Goal: Information Seeking & Learning: Check status

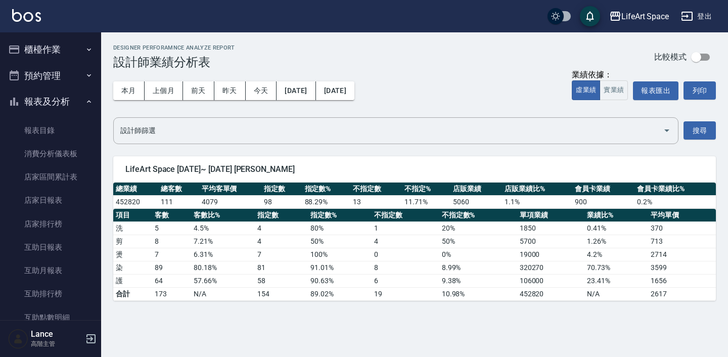
scroll to position [235, 0]
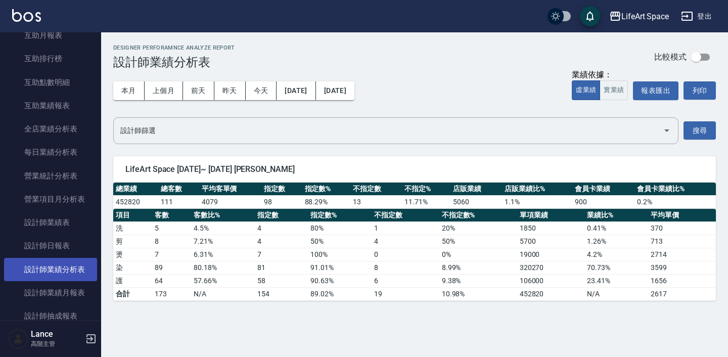
click at [63, 266] on link "設計師業績分析表" at bounding box center [50, 269] width 93 height 23
click at [237, 132] on input "設計師篩選" at bounding box center [388, 131] width 541 height 18
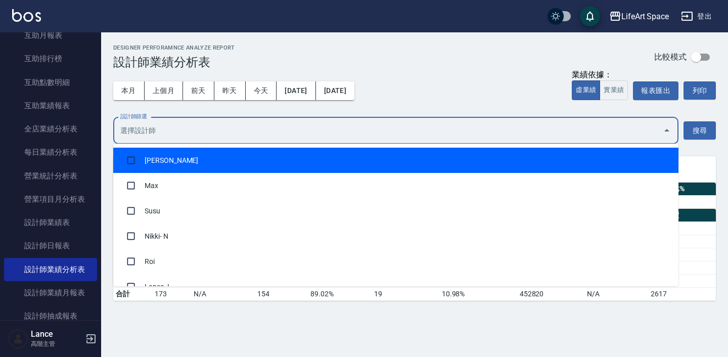
click at [242, 150] on li "[PERSON_NAME]" at bounding box center [395, 160] width 565 height 25
checkbox input "true"
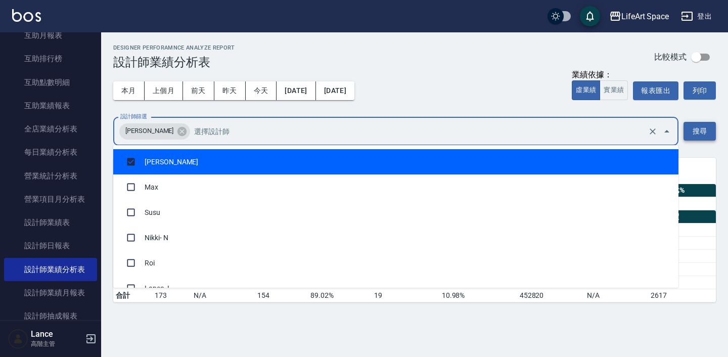
click at [694, 130] on button "搜尋" at bounding box center [699, 131] width 32 height 19
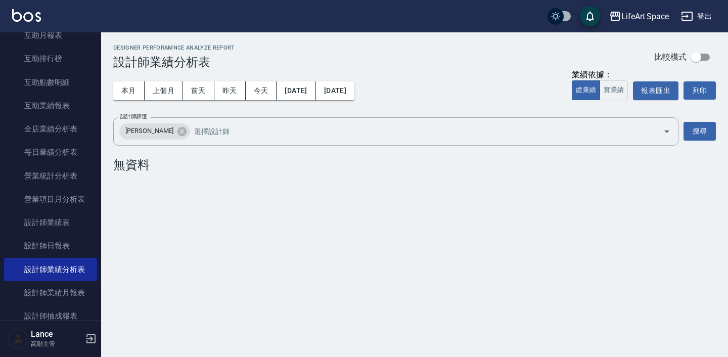
click at [710, 143] on div "設計師篩選 [PERSON_NAME] 設計師篩選 搜尋" at bounding box center [414, 131] width 602 height 28
click at [710, 136] on button "搜尋" at bounding box center [699, 131] width 32 height 19
click at [177, 128] on icon at bounding box center [181, 130] width 9 height 9
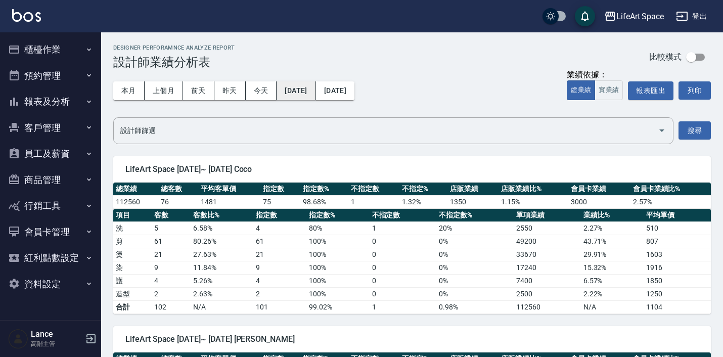
click at [315, 82] on button "[DATE]" at bounding box center [295, 90] width 39 height 19
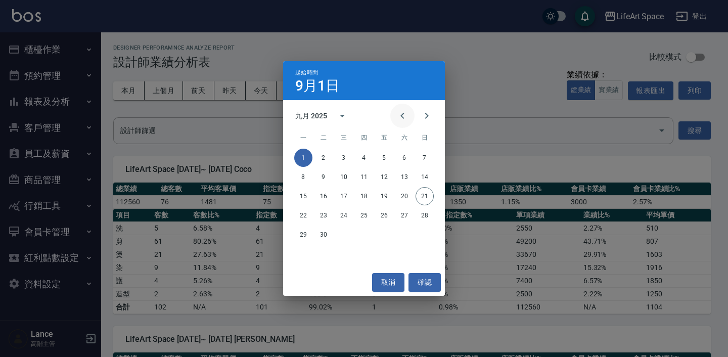
click at [398, 109] on button "Previous month" at bounding box center [402, 116] width 24 height 24
click at [420, 113] on icon "Next month" at bounding box center [426, 116] width 12 height 12
click at [318, 157] on button "1" at bounding box center [323, 158] width 18 height 18
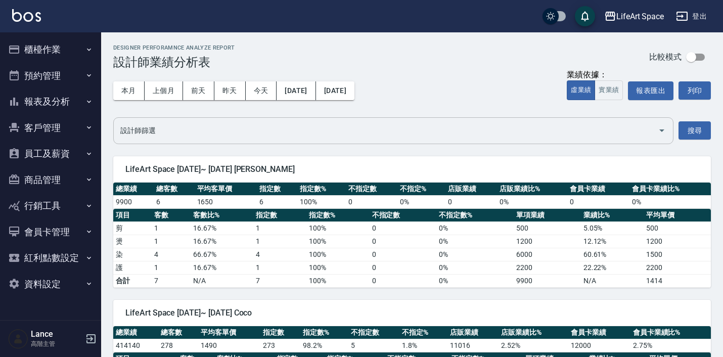
click at [302, 141] on div "設計師篩選" at bounding box center [393, 130] width 560 height 27
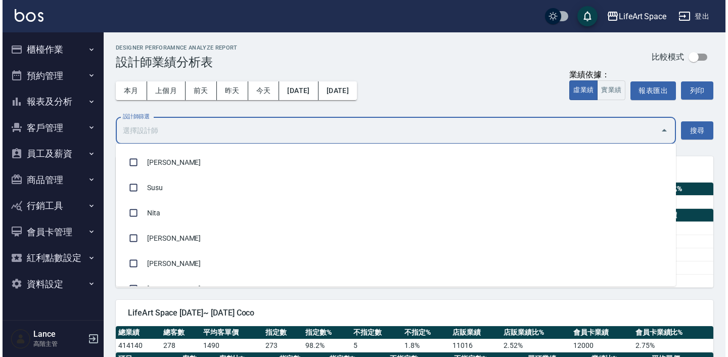
scroll to position [354, 0]
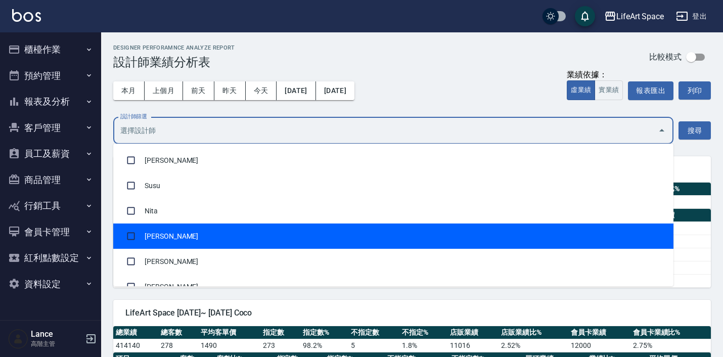
click at [260, 235] on li "[PERSON_NAME]" at bounding box center [393, 235] width 560 height 25
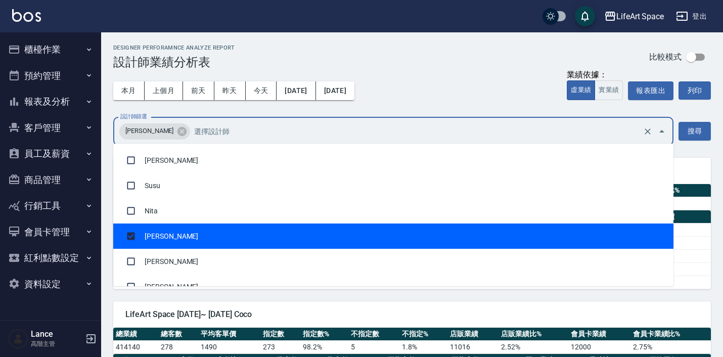
checkbox input "true"
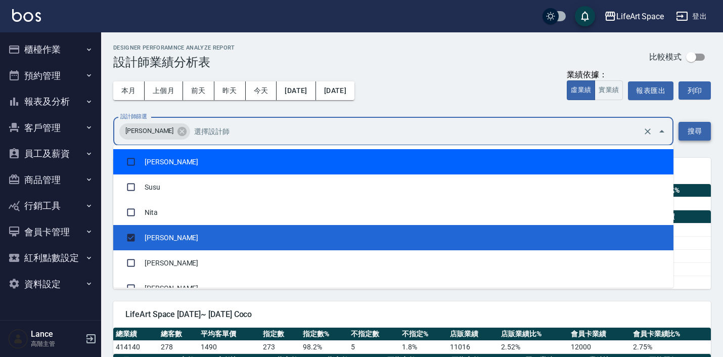
click at [691, 128] on button "搜尋" at bounding box center [694, 131] width 32 height 19
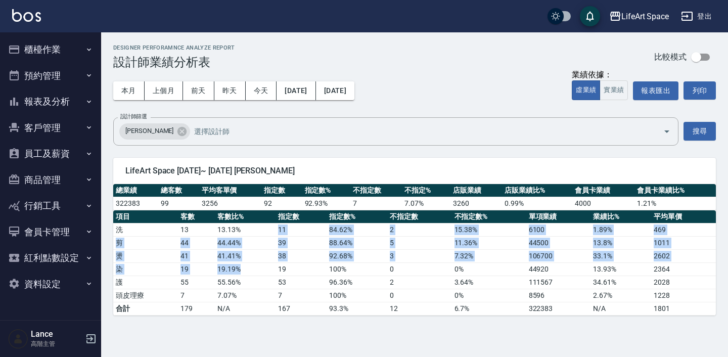
drag, startPoint x: 243, startPoint y: 232, endPoint x: 251, endPoint y: 264, distance: 32.4
click at [251, 264] on tbody "洗 13 13.13 % 11 84.62 % 2 15.38 % 6100 1.89 % 469 剪 44 44.44 % 39 88.64 % 5 11.…" at bounding box center [414, 269] width 602 height 92
click at [251, 264] on td "19.19 %" at bounding box center [245, 268] width 61 height 13
drag, startPoint x: 242, startPoint y: 228, endPoint x: 260, endPoint y: 265, distance: 41.4
click at [260, 265] on tbody "洗 13 13.13 % 11 84.62 % 2 15.38 % 6100 1.89 % 469 剪 44 44.44 % 39 88.64 % 5 11.…" at bounding box center [414, 269] width 602 height 92
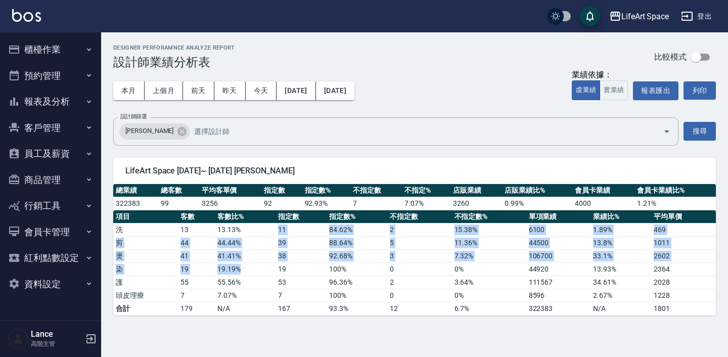
click at [260, 265] on td "19.19 %" at bounding box center [245, 268] width 61 height 13
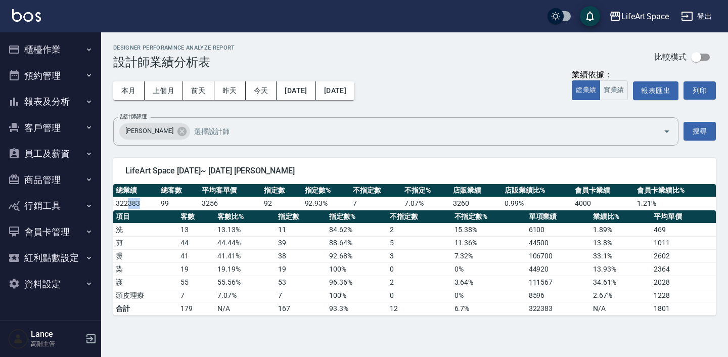
drag, startPoint x: 128, startPoint y: 201, endPoint x: 141, endPoint y: 201, distance: 13.6
click at [141, 201] on td "322383" at bounding box center [135, 203] width 45 height 13
click at [310, 94] on button "2025/07/01" at bounding box center [295, 90] width 39 height 19
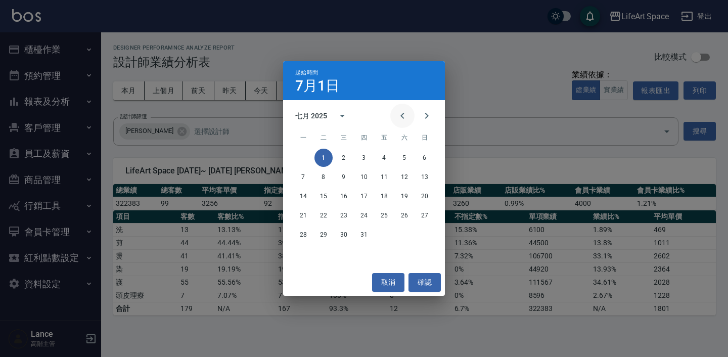
click at [411, 118] on button "Previous month" at bounding box center [402, 116] width 24 height 24
click at [430, 158] on button "1" at bounding box center [424, 158] width 18 height 18
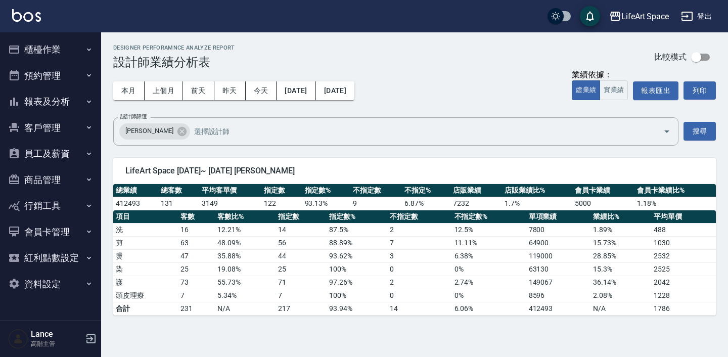
click at [78, 91] on button "報表及分析" at bounding box center [50, 101] width 93 height 26
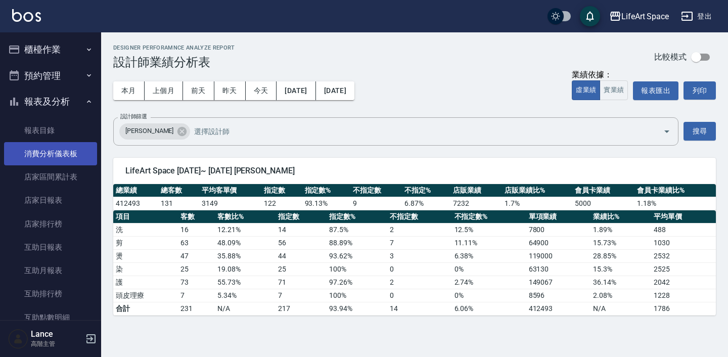
click at [62, 156] on link "消費分析儀表板" at bounding box center [50, 153] width 93 height 23
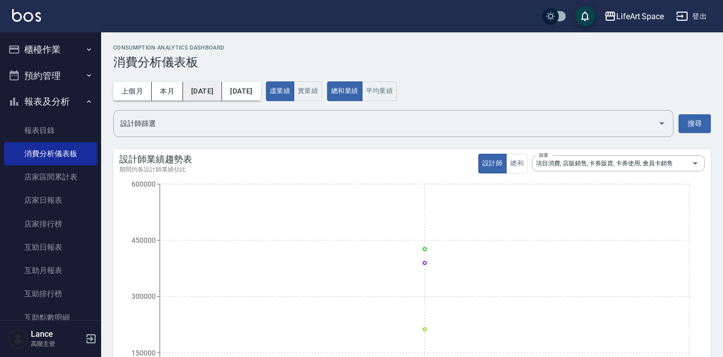
click at [222, 92] on button "2025/09/01" at bounding box center [202, 91] width 39 height 19
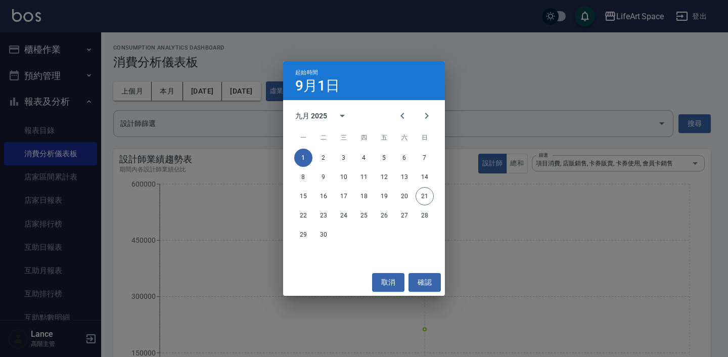
click at [218, 90] on div "起始時間 9月1日 九月 2025 一 二 三 四 五 六 日 1 2 3 4 5 6 7 8 9 10 11 12 13 14 15 16 17 18 19…" at bounding box center [364, 178] width 728 height 357
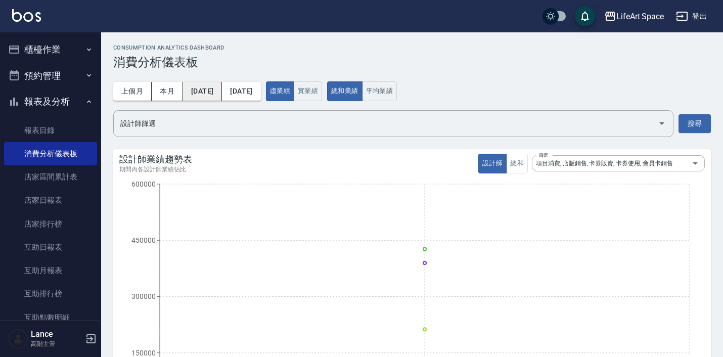
click at [222, 85] on button "2025/09/01" at bounding box center [202, 91] width 39 height 19
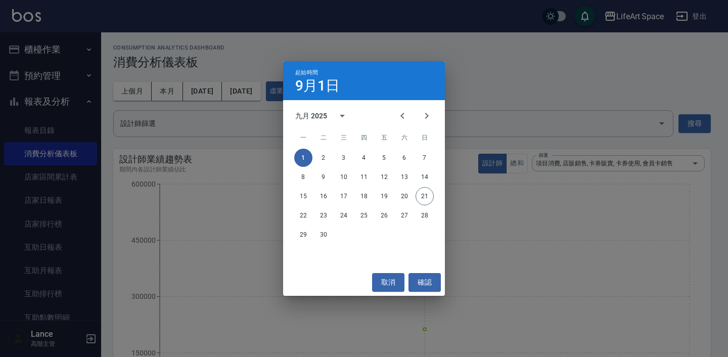
click at [390, 118] on div "九月 2025" at bounding box center [364, 115] width 162 height 15
click at [397, 118] on icon "Previous month" at bounding box center [402, 116] width 12 height 12
click at [424, 154] on button "1" at bounding box center [424, 158] width 18 height 18
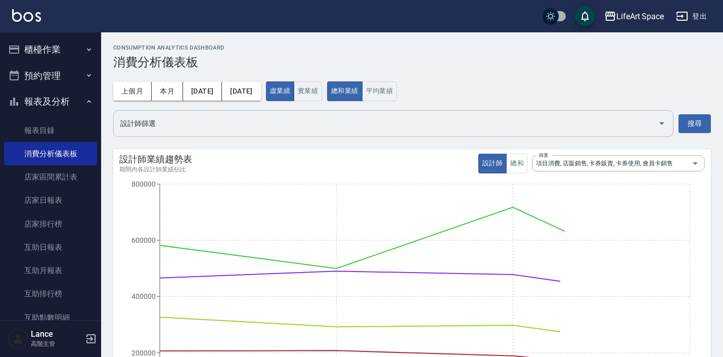
click at [330, 134] on div "設計師篩選" at bounding box center [393, 123] width 560 height 27
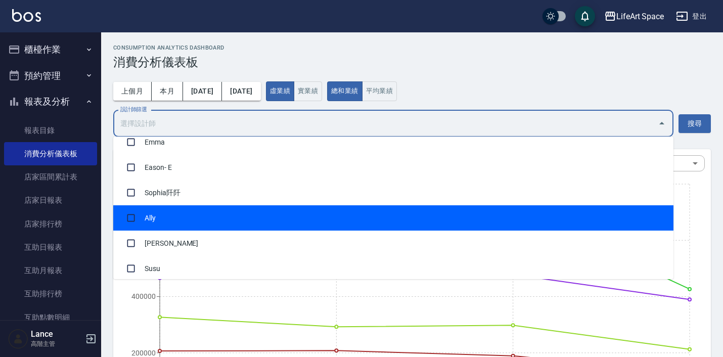
scroll to position [366, 0]
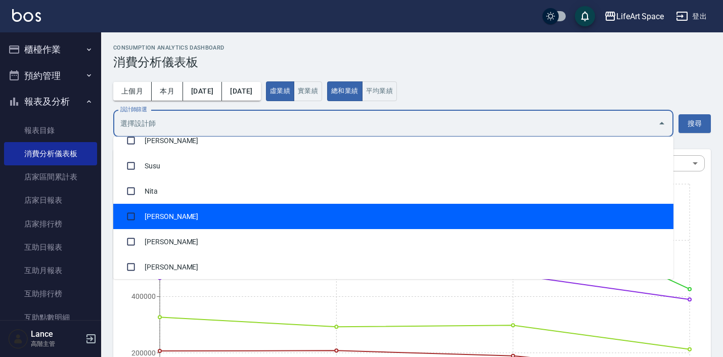
click at [239, 221] on li "[PERSON_NAME]" at bounding box center [393, 216] width 560 height 25
checkbox input "true"
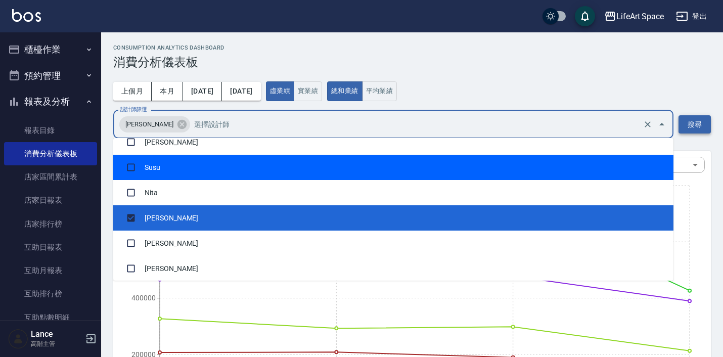
click at [696, 117] on button "搜尋" at bounding box center [694, 124] width 32 height 19
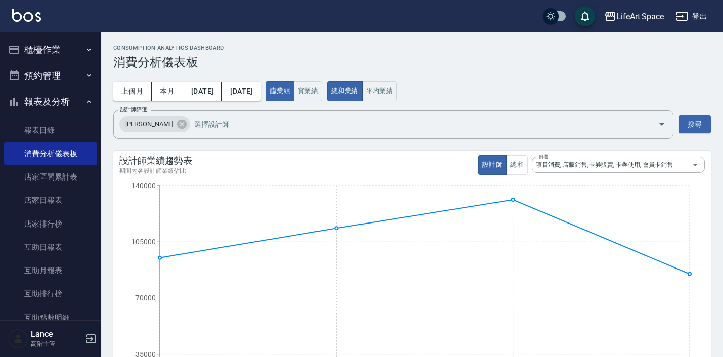
scroll to position [0, 0]
